Goal: Task Accomplishment & Management: Use online tool/utility

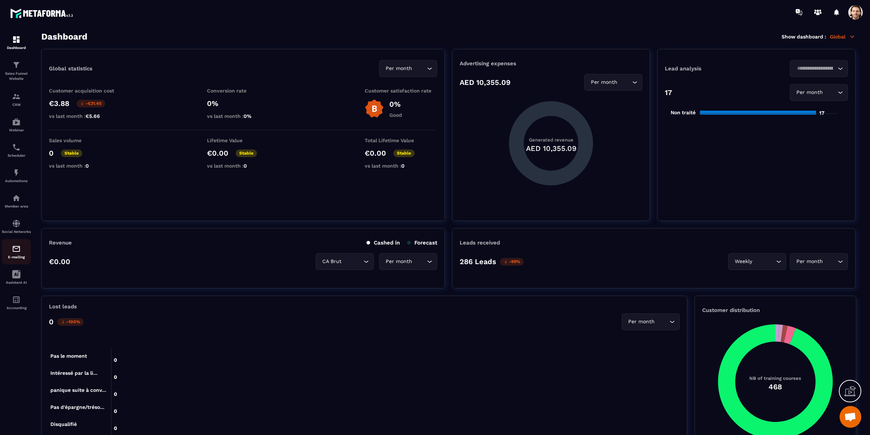
click at [16, 259] on div "E-mailing" at bounding box center [16, 251] width 29 height 15
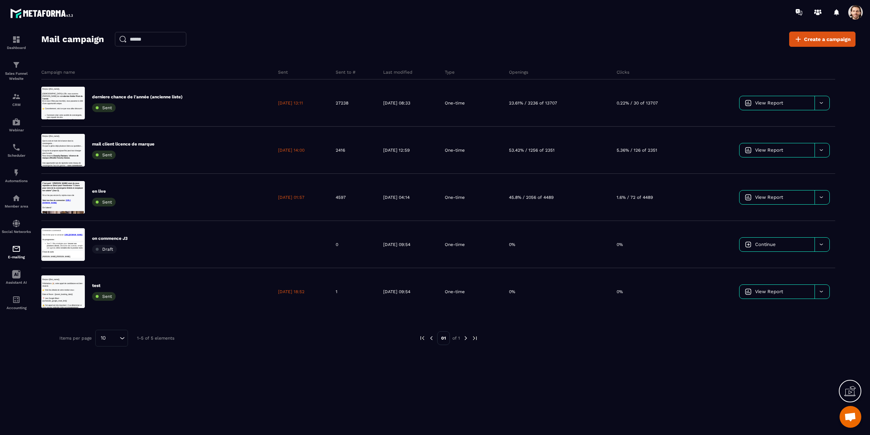
click at [564, 54] on div "Mail campaign Create a campaign Campaign name Sent Sent to # Last modified Type…" at bounding box center [448, 236] width 814 height 409
click at [565, 50] on div "Mail campaign Create a campaign Campaign name Sent Sent to # Last modified Type…" at bounding box center [448, 236] width 814 height 409
click at [15, 177] on img at bounding box center [16, 172] width 9 height 9
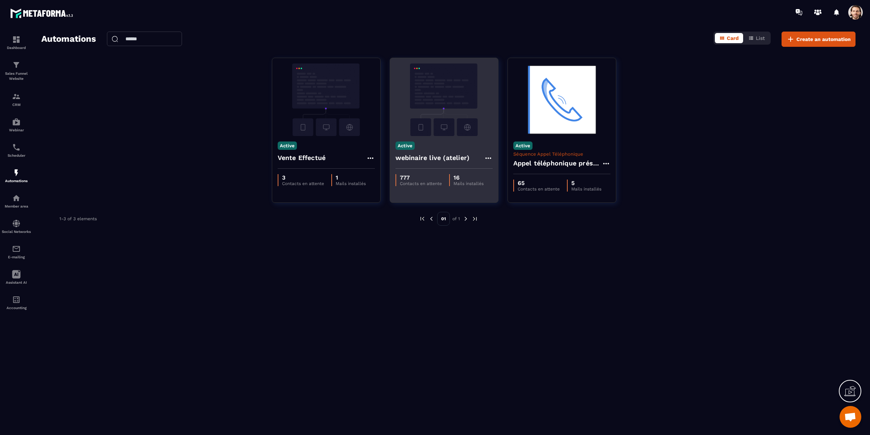
click at [448, 124] on img at bounding box center [444, 99] width 97 height 73
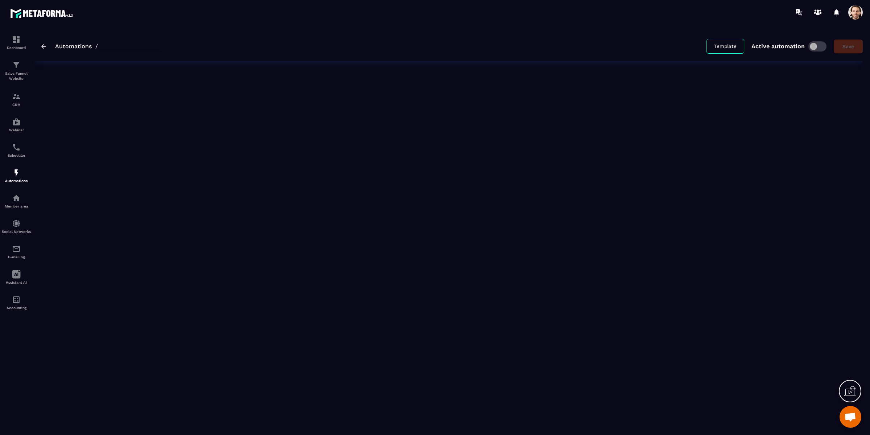
type input "**********"
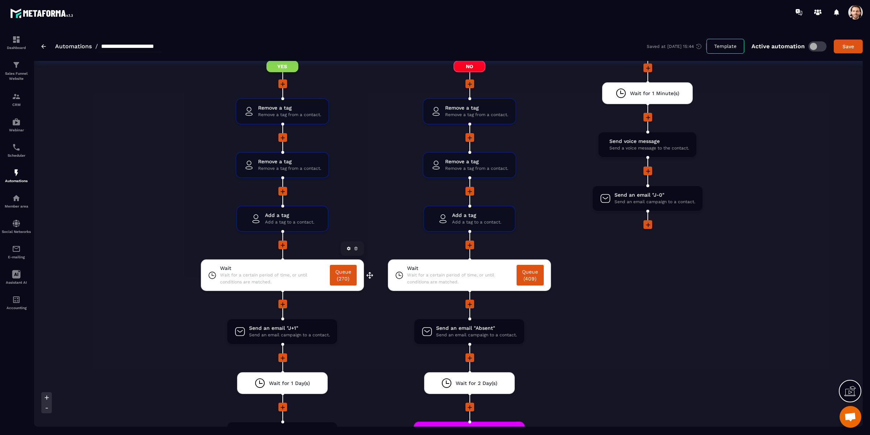
scroll to position [1268, 0]
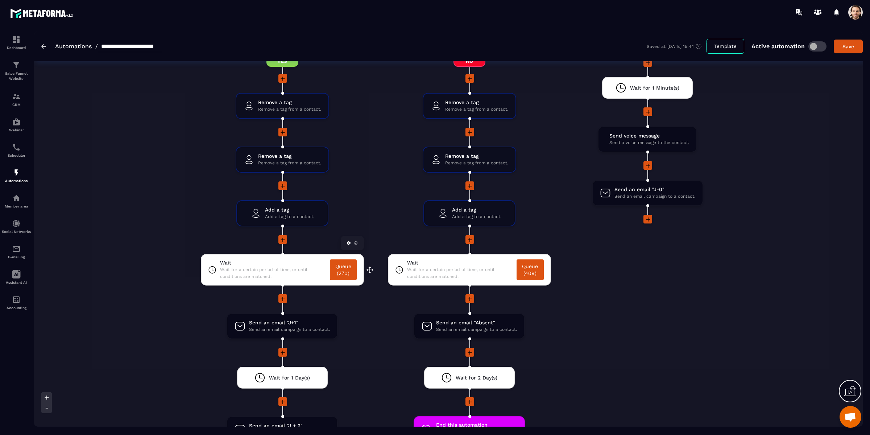
click at [298, 270] on span "Wait for a certain period of time, or until conditions are matched." at bounding box center [273, 273] width 106 height 14
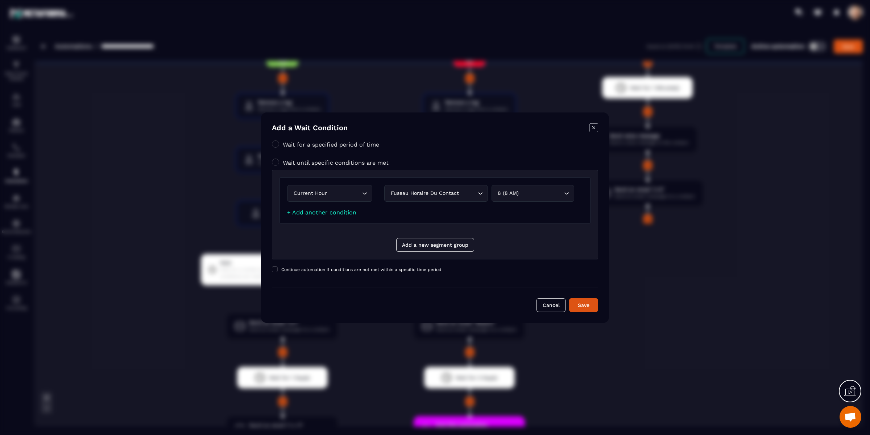
click at [594, 129] on icon "Modal window" at bounding box center [594, 127] width 9 height 9
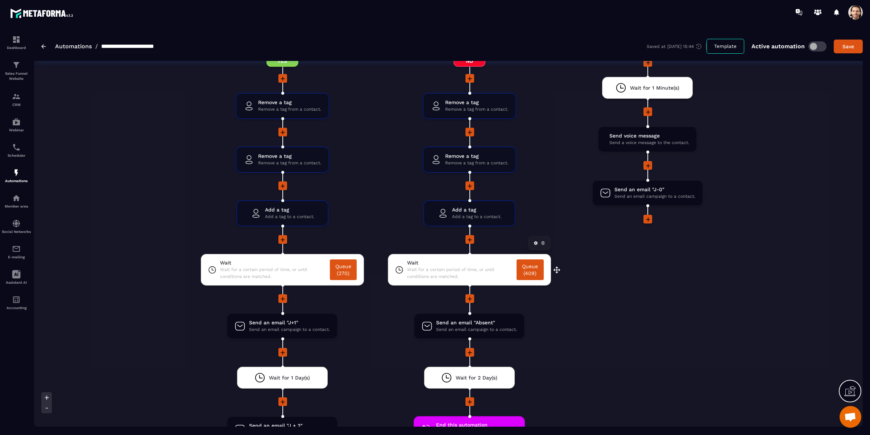
click at [482, 266] on span "Wait for a certain period of time, or until conditions are matched." at bounding box center [460, 273] width 106 height 14
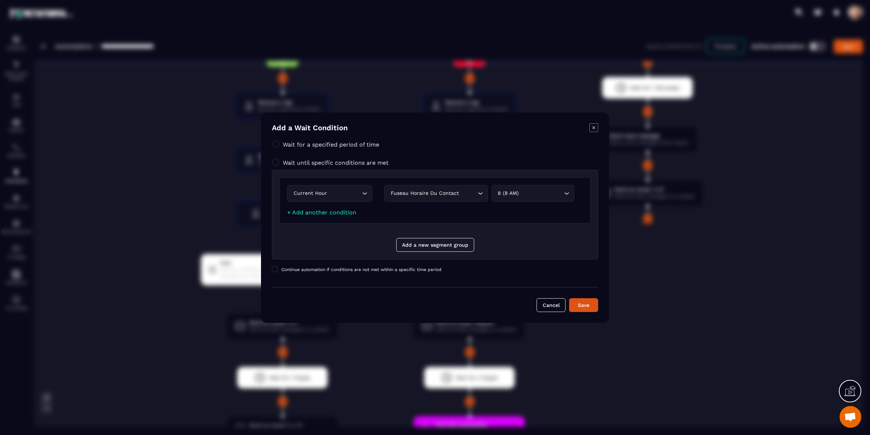
click at [594, 129] on icon "Modal window" at bounding box center [593, 127] width 3 height 3
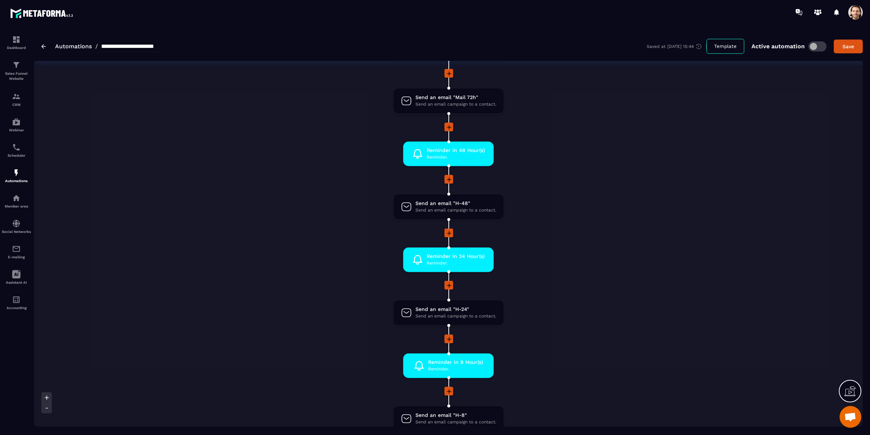
scroll to position [0, 0]
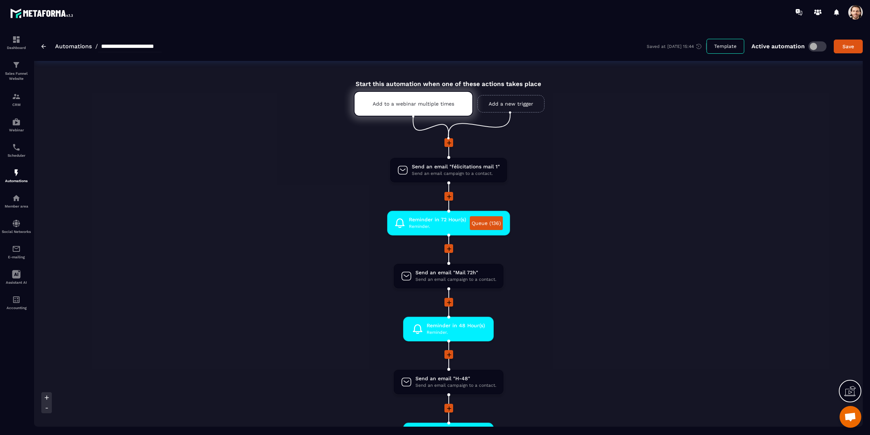
click at [646, 285] on li "Send an email "Mail 72h" Send an email campaign to a contact. drag-arrow" at bounding box center [449, 280] width 544 height 35
